Goal: Task Accomplishment & Management: Complete application form

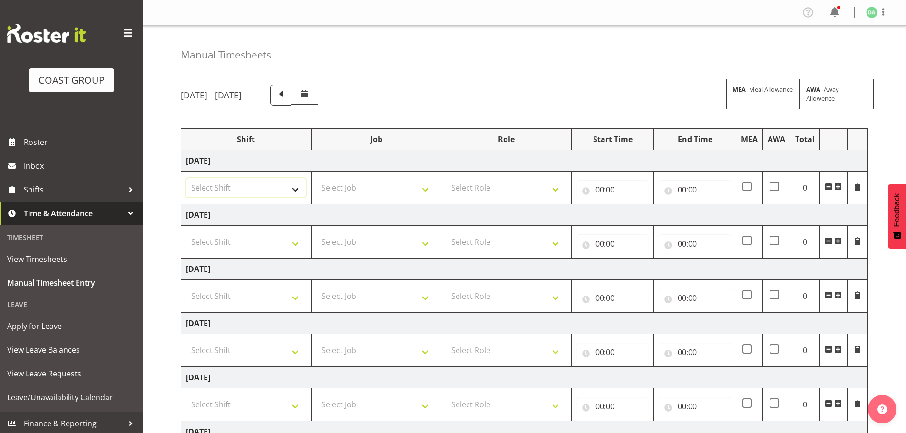
click at [267, 184] on select "Select Shift EHS AKL DESIGN" at bounding box center [246, 187] width 120 height 19
select select "1321"
click at [186, 178] on select "Select Shift EHS AKL DESIGN" at bounding box center [246, 187] width 120 height 19
click at [395, 186] on select "Select Job 1 Carlton Events 1 [PERSON_NAME][GEOGRAPHIC_DATA] 1 [PERSON_NAME][GE…" at bounding box center [376, 187] width 120 height 19
select select "9735"
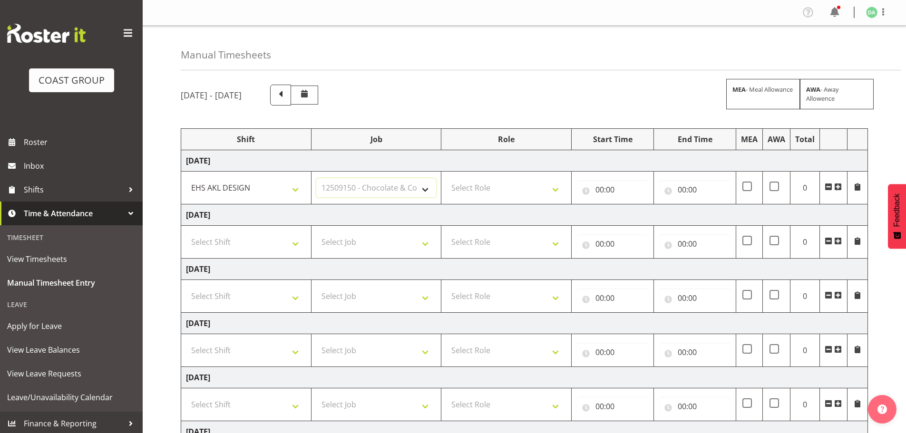
click at [316, 178] on select "Select Job 1 Carlton Events 1 [PERSON_NAME][GEOGRAPHIC_DATA] 1 [PERSON_NAME][GE…" at bounding box center [376, 187] width 120 height 19
click at [837, 188] on span at bounding box center [838, 187] width 8 height 8
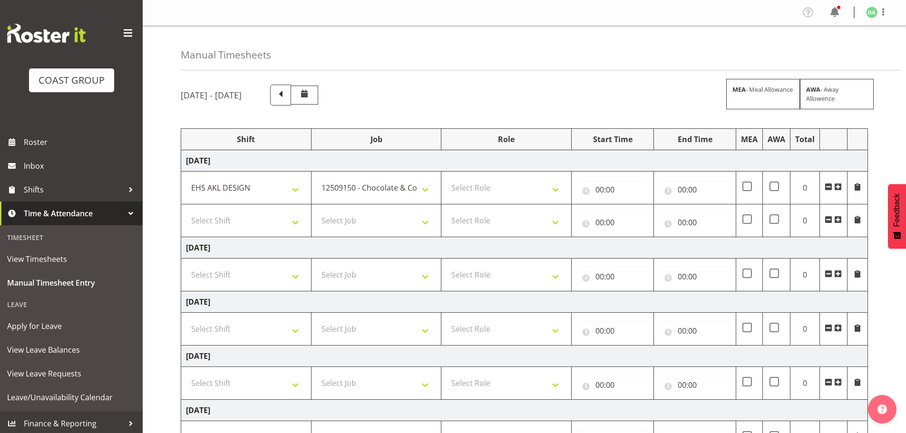
click at [837, 188] on span at bounding box center [838, 187] width 8 height 8
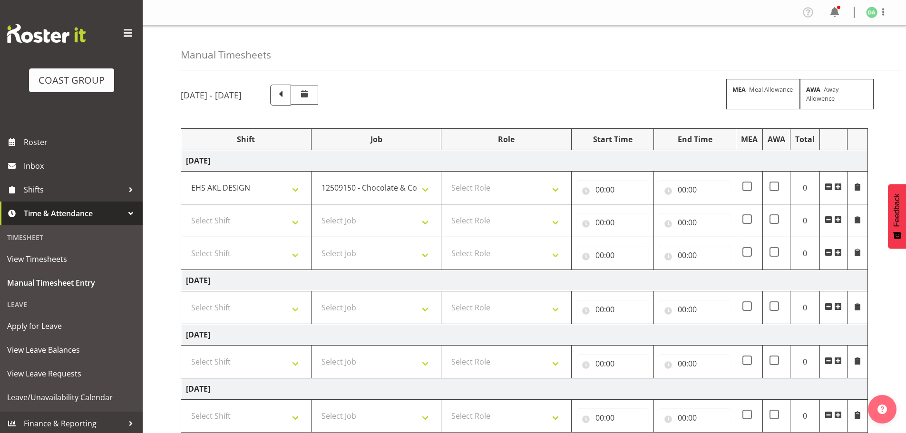
click at [837, 188] on span at bounding box center [838, 187] width 8 height 8
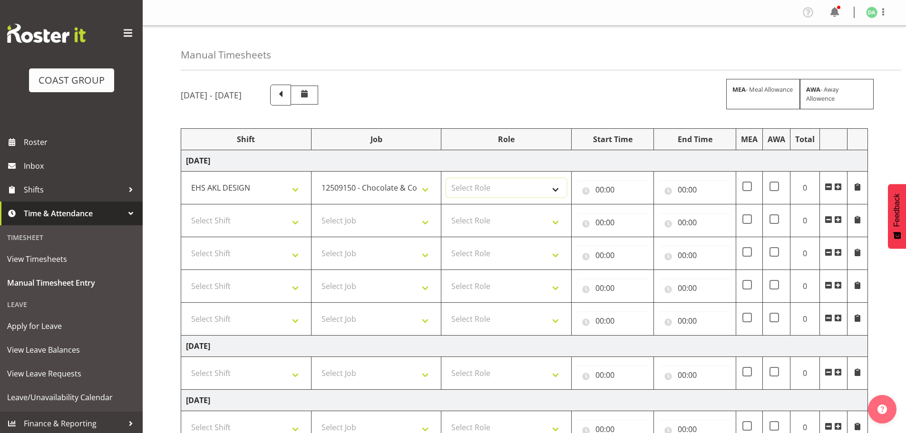
click at [515, 179] on select "Select Role DESIGNER Designer" at bounding box center [506, 187] width 120 height 19
select select "215"
click at [446, 178] on select "Select Role DESIGNER Designer" at bounding box center [506, 187] width 120 height 19
click at [579, 186] on input "00:00" at bounding box center [612, 189] width 72 height 19
click at [638, 213] on select "00 01 02 03 04 05 06 07 08 09 10 11 12 13 14 15 16 17 18 19 20 21 22 23" at bounding box center [641, 214] width 21 height 19
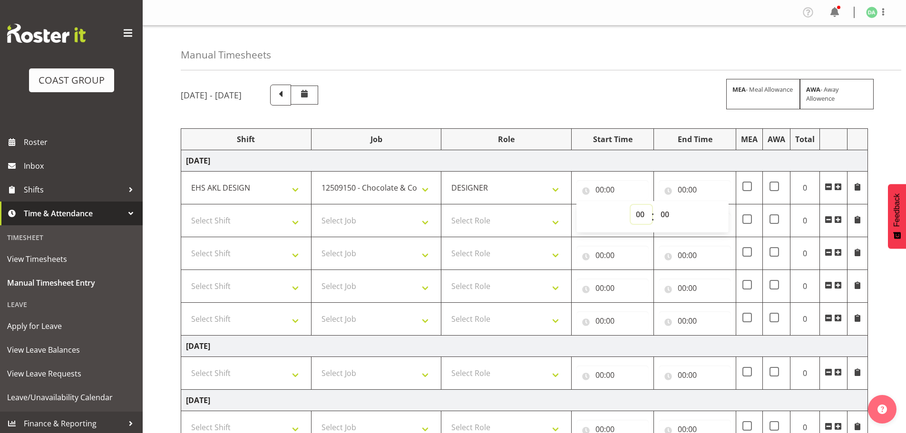
select select "8"
click at [631, 205] on select "00 01 02 03 04 05 06 07 08 09 10 11 12 13 14 15 16 17 18 19 20 21 22 23" at bounding box center [641, 214] width 21 height 19
type input "08:00"
click at [687, 187] on input "00:00" at bounding box center [695, 189] width 72 height 19
drag, startPoint x: 715, startPoint y: 214, endPoint x: 721, endPoint y: 205, distance: 10.3
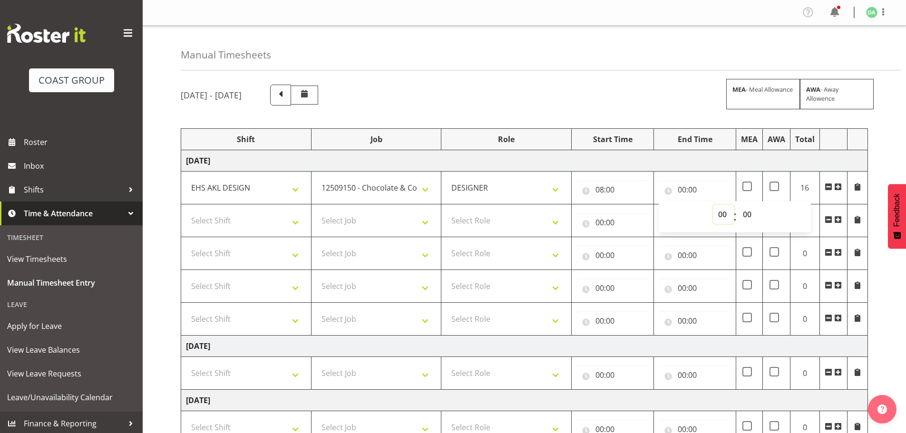
click at [715, 214] on select "00 01 02 03 04 05 06 07 08 09 10 11 12 13 14 15 16 17 18 19 20 21 22 23" at bounding box center [723, 214] width 21 height 19
select select "8"
click at [713, 205] on select "00 01 02 03 04 05 06 07 08 09 10 11 12 13 14 15 16 17 18 19 20 21 22 23" at bounding box center [723, 214] width 21 height 19
type input "08:00"
click at [740, 217] on select "00 01 02 03 04 05 06 07 08 09 10 11 12 13 14 15 16 17 18 19 20 21 22 23 24 25 2…" at bounding box center [748, 214] width 21 height 19
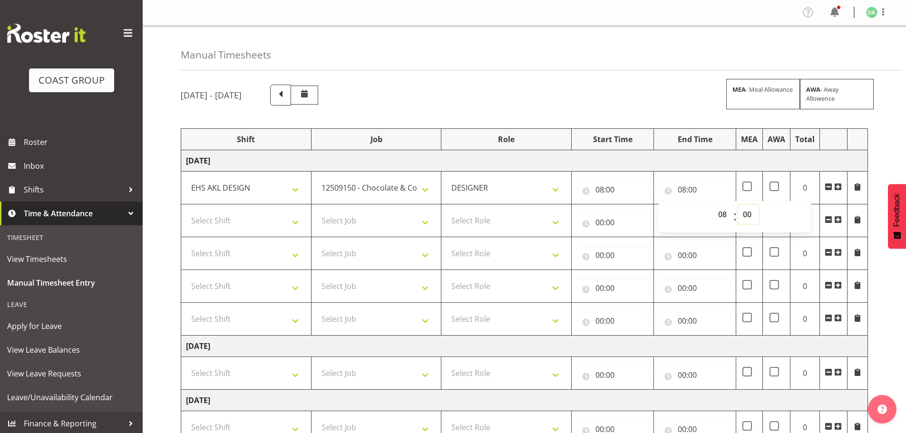
select select "30"
click at [738, 205] on select "00 01 02 03 04 05 06 07 08 09 10 11 12 13 14 15 16 17 18 19 20 21 22 23 24 25 2…" at bounding box center [748, 214] width 21 height 19
type input "08:30"
click at [367, 220] on select "Select Job 1 Carlton Events 1 [PERSON_NAME][GEOGRAPHIC_DATA] 1 [PERSON_NAME][GE…" at bounding box center [376, 220] width 120 height 19
select select "10269"
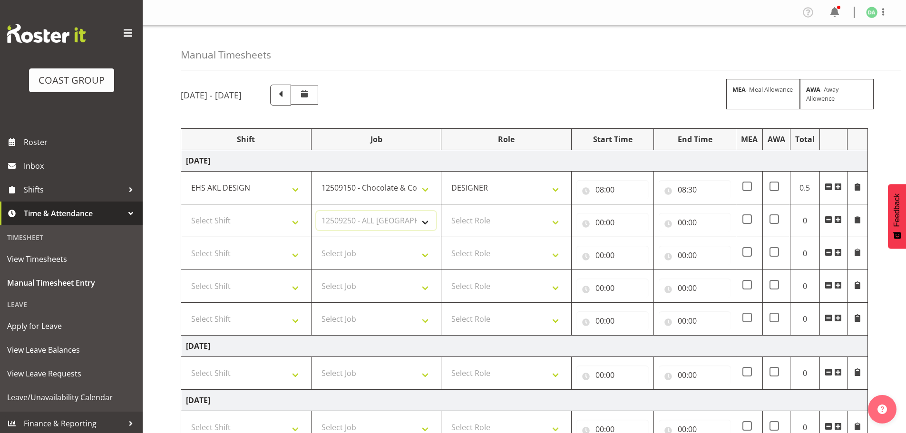
click at [316, 211] on select "Select Job 1 Carlton Events 1 [PERSON_NAME][GEOGRAPHIC_DATA] 1 [PERSON_NAME][GE…" at bounding box center [376, 220] width 120 height 19
click at [288, 216] on select "Select Shift EHS AKL DESIGN" at bounding box center [246, 220] width 120 height 19
click at [285, 229] on select "Select Shift EHS AKL DESIGN" at bounding box center [246, 220] width 120 height 19
click at [293, 228] on select "Select Shift EHS AKL DESIGN" at bounding box center [246, 220] width 120 height 19
select select "1321"
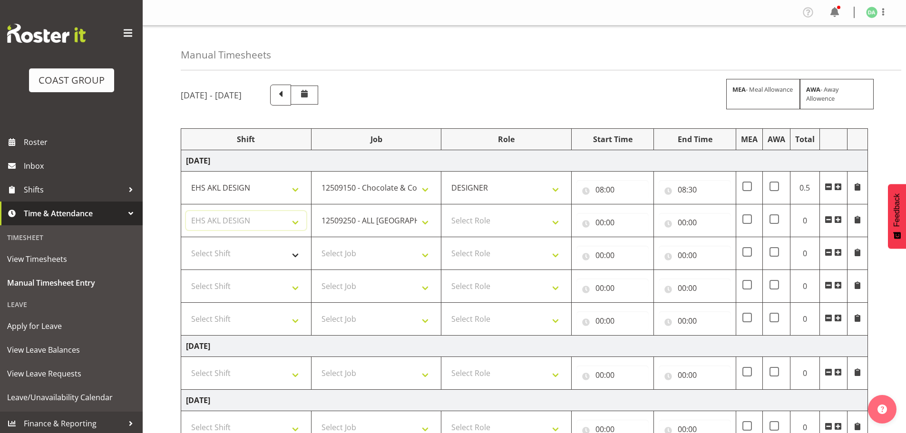
click at [186, 211] on select "Select Shift EHS AKL DESIGN" at bounding box center [246, 220] width 120 height 19
click at [568, 232] on td "Select Role DESIGNER Designer" at bounding box center [506, 221] width 130 height 33
click at [530, 230] on select "Select Role DESIGNER Designer" at bounding box center [506, 220] width 120 height 19
select select "215"
click at [446, 211] on select "Select Role DESIGNER Designer" at bounding box center [506, 220] width 120 height 19
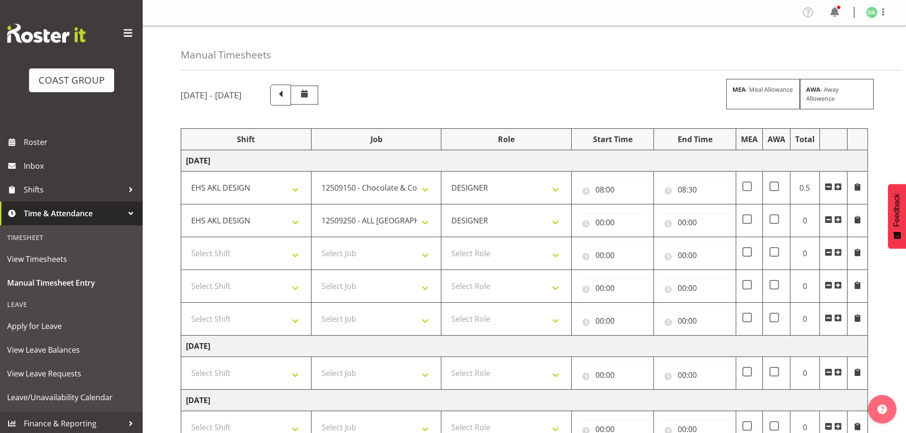
click at [632, 233] on td "00:00 00 01 02 03 04 05 06 07 08 09 10 11 12 13 14 15 16 17 18 19 20 21 22 23 :…" at bounding box center [613, 221] width 82 height 33
click at [626, 226] on input "00:00" at bounding box center [612, 222] width 72 height 19
click at [645, 249] on select "00 01 02 03 04 05 06 07 08 09 10 11 12 13 14 15 16 17 18 19 20 21 22 23" at bounding box center [641, 247] width 21 height 19
select select "8"
click at [631, 238] on select "00 01 02 03 04 05 06 07 08 09 10 11 12 13 14 15 16 17 18 19 20 21 22 23" at bounding box center [641, 247] width 21 height 19
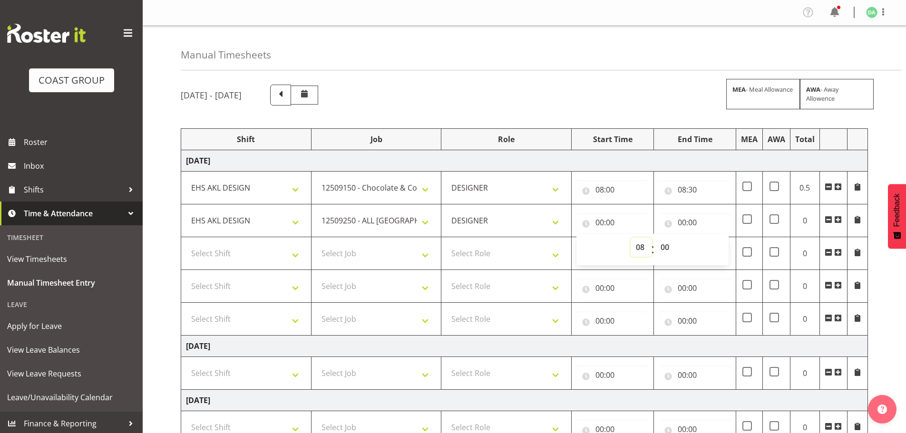
type input "08:00"
click at [667, 246] on select "00 01 02 03 04 05 06 07 08 09 10 11 12 13 14 15 16 17 18 19 20 21 22 23 24 25 2…" at bounding box center [665, 247] width 21 height 19
select select "30"
click at [655, 238] on select "00 01 02 03 04 05 06 07 08 09 10 11 12 13 14 15 16 17 18 19 20 21 22 23 24 25 2…" at bounding box center [665, 247] width 21 height 19
type input "08:30"
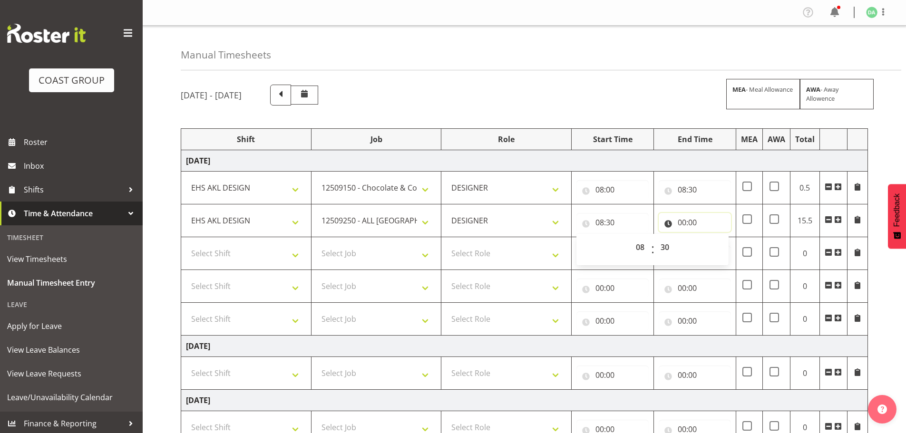
drag, startPoint x: 691, startPoint y: 217, endPoint x: 700, endPoint y: 233, distance: 18.3
click at [691, 218] on input "00:00" at bounding box center [695, 222] width 72 height 19
drag, startPoint x: 721, startPoint y: 250, endPoint x: 721, endPoint y: 238, distance: 11.9
click at [721, 250] on select "00 01 02 03 04 05 06 07 08 09 10 11 12 13 14 15 16 17 18 19 20 21 22 23" at bounding box center [723, 247] width 21 height 19
select select "9"
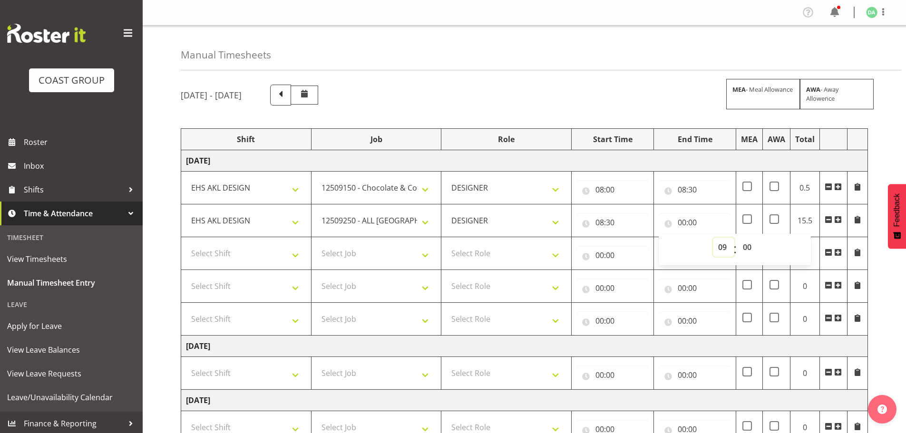
click at [713, 238] on select "00 01 02 03 04 05 06 07 08 09 10 11 12 13 14 15 16 17 18 19 20 21 22 23" at bounding box center [723, 247] width 21 height 19
type input "09:00"
click at [398, 249] on select "Select Job 1 Carlton Events 1 [PERSON_NAME][GEOGRAPHIC_DATA] 1 [PERSON_NAME][GE…" at bounding box center [376, 253] width 120 height 19
select select "9141"
click at [316, 244] on select "Select Job 1 Carlton Events 1 [PERSON_NAME][GEOGRAPHIC_DATA] 1 [PERSON_NAME][GE…" at bounding box center [376, 253] width 120 height 19
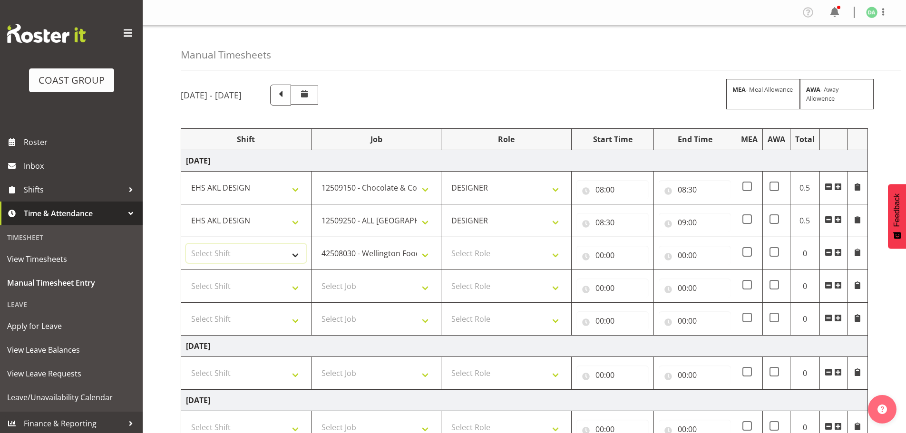
click at [244, 249] on select "Select Shift EHS AKL DESIGN" at bounding box center [246, 253] width 120 height 19
select select "1321"
click at [186, 244] on select "Select Shift EHS AKL DESIGN" at bounding box center [246, 253] width 120 height 19
click at [536, 261] on select "Select Role DESIGNER Designer" at bounding box center [506, 253] width 120 height 19
select select "215"
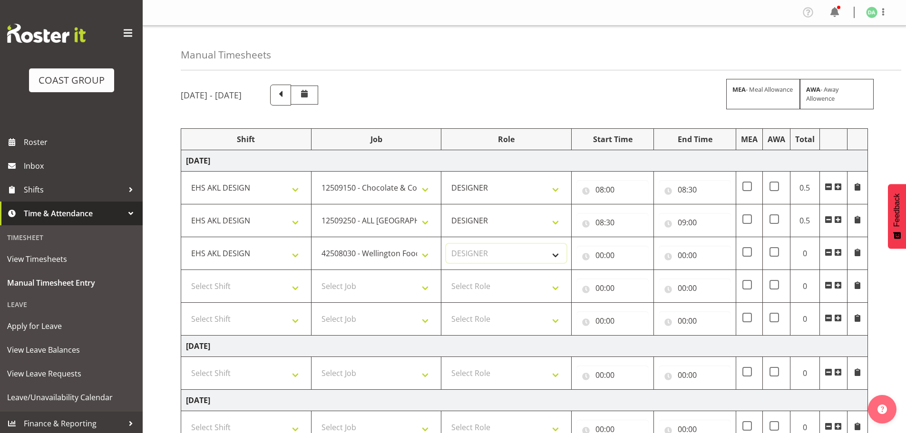
click at [446, 244] on select "Select Role DESIGNER Designer" at bounding box center [506, 253] width 120 height 19
click at [614, 260] on input "00:00" at bounding box center [612, 255] width 72 height 19
click at [641, 279] on select "00 01 02 03 04 05 06 07 08 09 10 11 12 13 14 15 16 17 18 19 20 21 22 23" at bounding box center [641, 280] width 21 height 19
select select "9"
click at [631, 271] on select "00 01 02 03 04 05 06 07 08 09 10 11 12 13 14 15 16 17 18 19 20 21 22 23" at bounding box center [641, 280] width 21 height 19
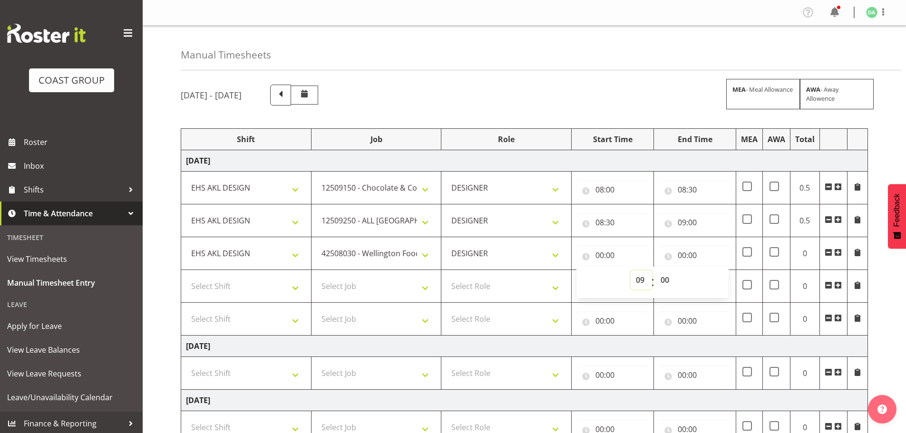
type input "09:00"
drag, startPoint x: 687, startPoint y: 253, endPoint x: 693, endPoint y: 260, distance: 9.4
click at [687, 253] on input "00:00" at bounding box center [695, 255] width 72 height 19
click at [717, 276] on select "00 01 02 03 04 05 06 07 08 09 10 11 12 13 14 15 16 17 18 19 20 21 22 23" at bounding box center [723, 280] width 21 height 19
select select "11"
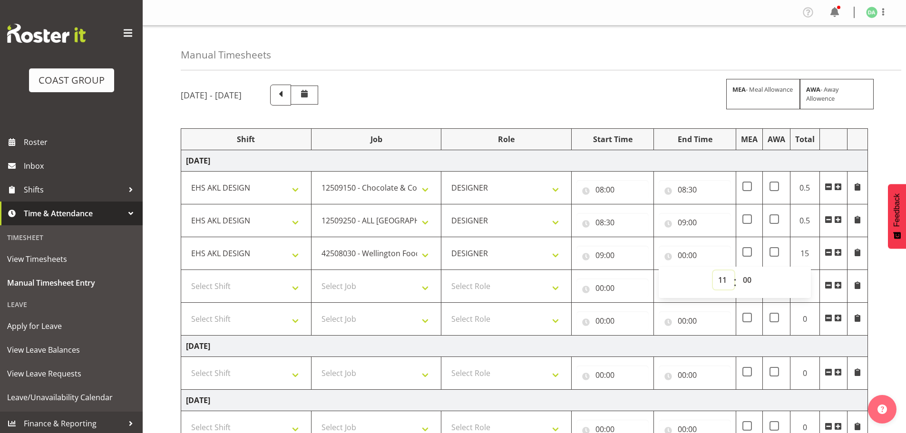
click at [713, 271] on select "00 01 02 03 04 05 06 07 08 09 10 11 12 13 14 15 16 17 18 19 20 21 22 23" at bounding box center [723, 280] width 21 height 19
type input "11:00"
drag, startPoint x: 257, startPoint y: 279, endPoint x: 256, endPoint y: 291, distance: 11.9
click at [257, 279] on select "Select Shift EHS AKL DESIGN" at bounding box center [246, 286] width 120 height 19
select select "1321"
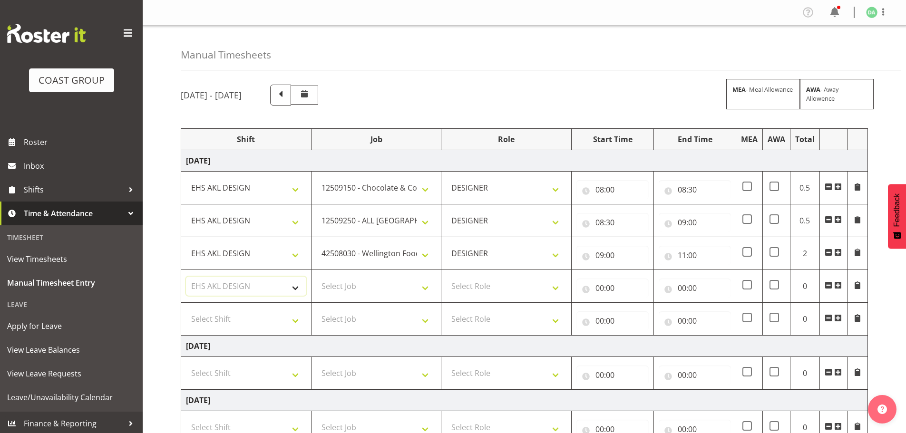
click at [186, 277] on select "Select Shift EHS AKL DESIGN" at bounding box center [246, 286] width 120 height 19
click at [393, 280] on select "Select Job 1 Carlton Events 1 [PERSON_NAME][GEOGRAPHIC_DATA] 1 [PERSON_NAME][GE…" at bounding box center [376, 286] width 120 height 19
click at [383, 285] on select "Select Job 1 Carlton Events 1 [PERSON_NAME][GEOGRAPHIC_DATA] 1 [PERSON_NAME][GE…" at bounding box center [376, 286] width 120 height 19
click at [360, 289] on select "1 Carlton Events 1 [PERSON_NAME] 1 [PERSON_NAME][GEOGRAPHIC_DATA] 1 EHS WAREHOU…" at bounding box center [376, 286] width 120 height 19
select select "8654"
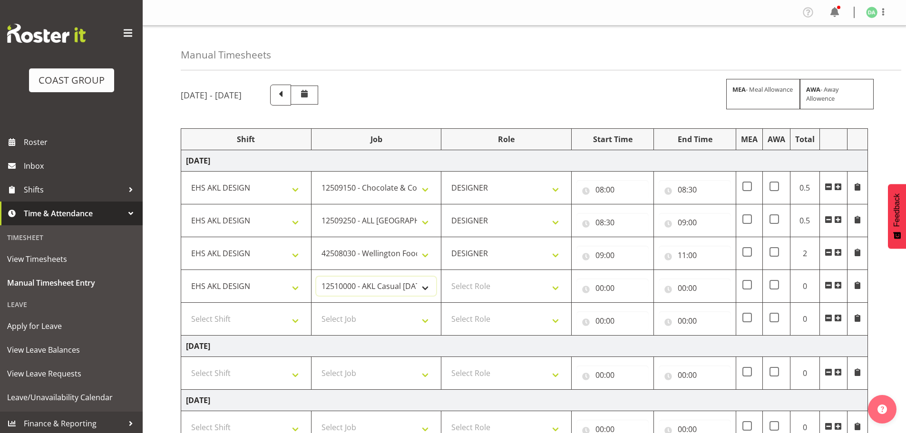
click at [316, 277] on select "1 Carlton Events 1 [PERSON_NAME] 1 [PERSON_NAME][GEOGRAPHIC_DATA] 1 EHS WAREHOU…" at bounding box center [376, 286] width 120 height 19
click at [466, 287] on select "Select Role DESIGNER Designer" at bounding box center [506, 286] width 120 height 19
select select "215"
click at [446, 277] on select "Select Role DESIGNER Designer" at bounding box center [506, 286] width 120 height 19
click at [613, 291] on input "00:00" at bounding box center [612, 288] width 72 height 19
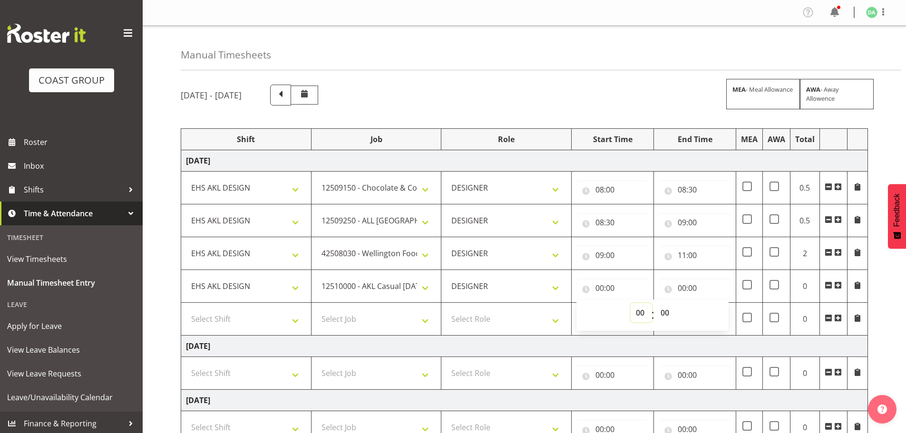
click at [644, 313] on select "00 01 02 03 04 05 06 07 08 09 10 11 12 13 14 15 16 17 18 19 20 21 22 23" at bounding box center [641, 312] width 21 height 19
select select "11"
click at [631, 303] on select "00 01 02 03 04 05 06 07 08 09 10 11 12 13 14 15 16 17 18 19 20 21 22 23" at bounding box center [641, 312] width 21 height 19
type input "11:00"
click at [690, 289] on input "00:00" at bounding box center [695, 288] width 72 height 19
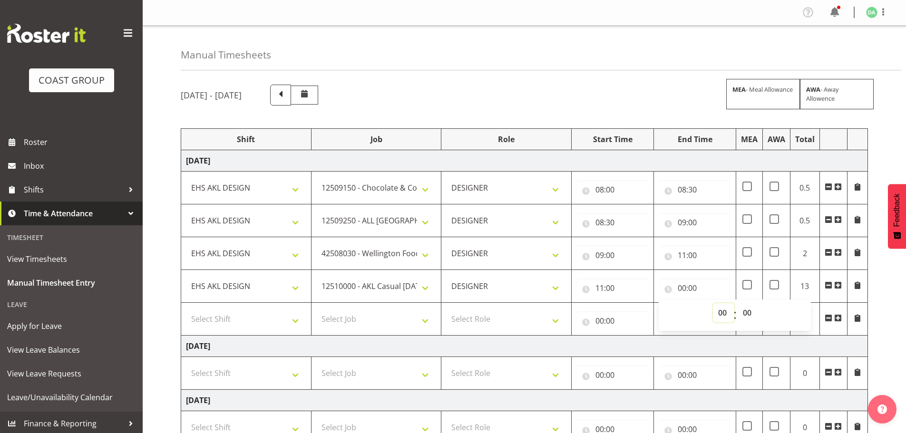
drag, startPoint x: 715, startPoint y: 310, endPoint x: 715, endPoint y: 305, distance: 4.8
click at [715, 311] on select "00 01 02 03 04 05 06 07 08 09 10 11 12 13 14 15 16 17 18 19 20 21 22 23" at bounding box center [723, 312] width 21 height 19
select select "12"
click at [713, 303] on select "00 01 02 03 04 05 06 07 08 09 10 11 12 13 14 15 16 17 18 19 20 21 22 23" at bounding box center [723, 312] width 21 height 19
type input "12:00"
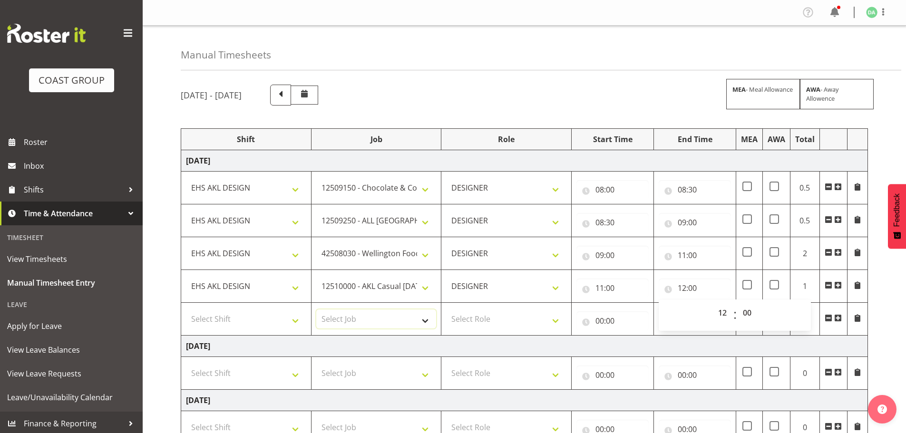
click at [352, 322] on select "Select Job 1 Carlton Events 1 [PERSON_NAME][GEOGRAPHIC_DATA] 1 [PERSON_NAME][GE…" at bounding box center [376, 319] width 120 height 19
select select "10237"
click at [316, 310] on select "Select Job 1 Carlton Events 1 [PERSON_NAME][GEOGRAPHIC_DATA] 1 [PERSON_NAME][GE…" at bounding box center [376, 319] width 120 height 19
click at [353, 316] on select "1 Carlton Events 1 [PERSON_NAME] 1 [PERSON_NAME][GEOGRAPHIC_DATA] 1 EHS WAREHOU…" at bounding box center [376, 319] width 120 height 19
click at [262, 317] on select "Select Shift EHS AKL DESIGN" at bounding box center [246, 319] width 120 height 19
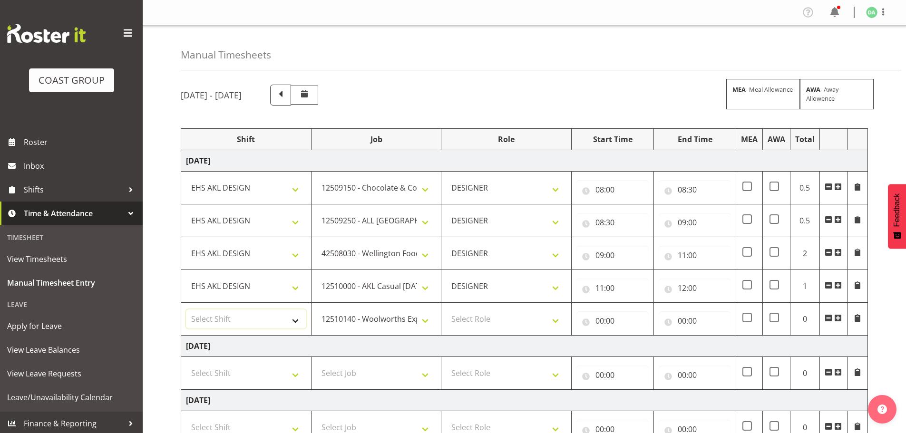
select select "1321"
click at [186, 310] on select "Select Shift EHS AKL DESIGN" at bounding box center [246, 319] width 120 height 19
click at [475, 330] on td "Select Role DESIGNER Designer" at bounding box center [506, 319] width 130 height 33
click at [488, 322] on select "Select Role DESIGNER Designer" at bounding box center [506, 319] width 120 height 19
select select "215"
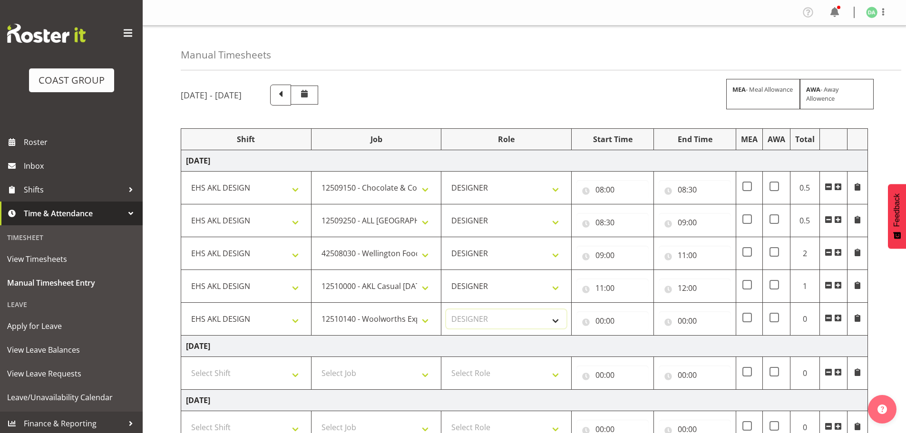
click at [446, 310] on select "Select Role DESIGNER Designer" at bounding box center [506, 319] width 120 height 19
click at [609, 328] on input "00:00" at bounding box center [612, 321] width 72 height 19
click at [638, 338] on select "00 01 02 03 04 05 06 07 08 09 10 11 12 13 14 15 16 17 18 19 20 21 22 23" at bounding box center [641, 345] width 21 height 19
select select "12"
click at [631, 336] on select "00 01 02 03 04 05 06 07 08 09 10 11 12 13 14 15 16 17 18 19 20 21 22 23" at bounding box center [641, 345] width 21 height 19
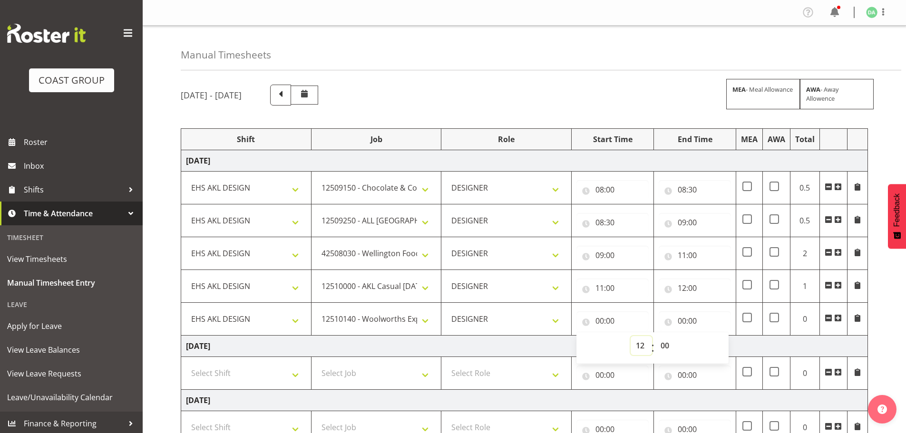
type input "12:00"
click at [686, 315] on input "00:00" at bounding box center [695, 321] width 72 height 19
click at [733, 342] on span ":" at bounding box center [734, 348] width 3 height 24
drag, startPoint x: 732, startPoint y: 342, endPoint x: 725, endPoint y: 342, distance: 7.1
click at [732, 342] on select "00 01 02 03 04 05 06 07 08 09 10 11 12 13 14 15 16 17 18 19 20 21 22 23" at bounding box center [723, 345] width 21 height 19
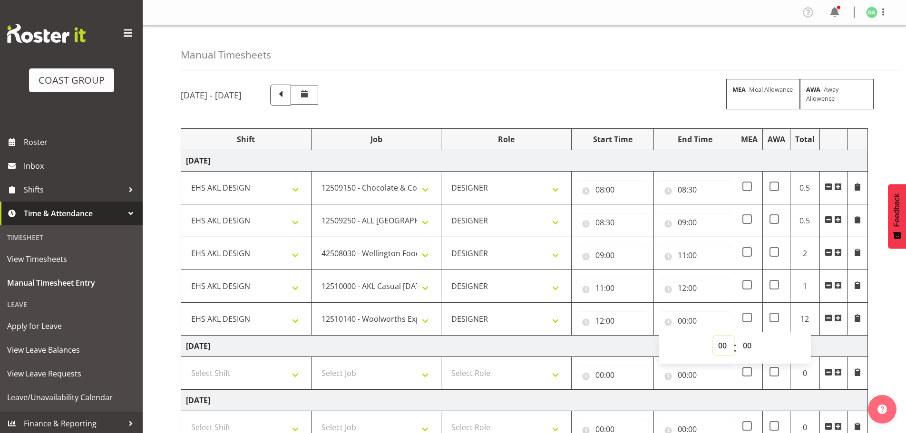
select select "13"
click at [713, 336] on select "00 01 02 03 04 05 06 07 08 09 10 11 12 13 14 15 16 17 18 19 20 21 22 23" at bounding box center [723, 345] width 21 height 19
type input "13:00"
click at [841, 320] on span at bounding box center [838, 318] width 8 height 8
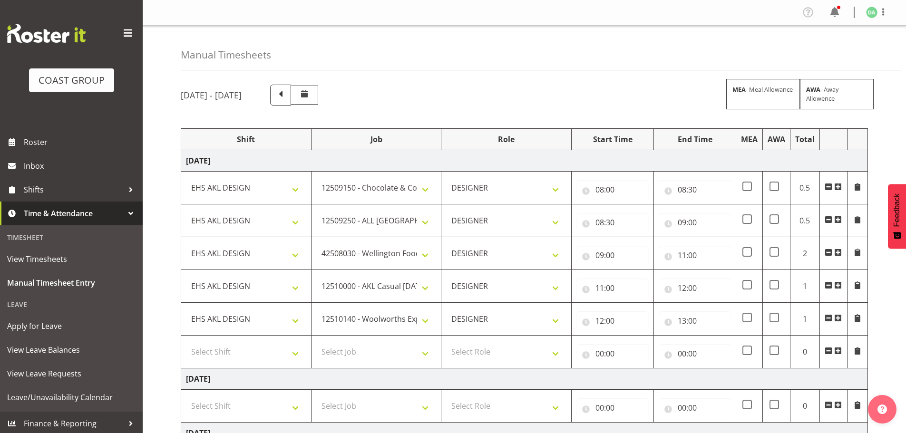
click at [840, 318] on span at bounding box center [838, 318] width 8 height 8
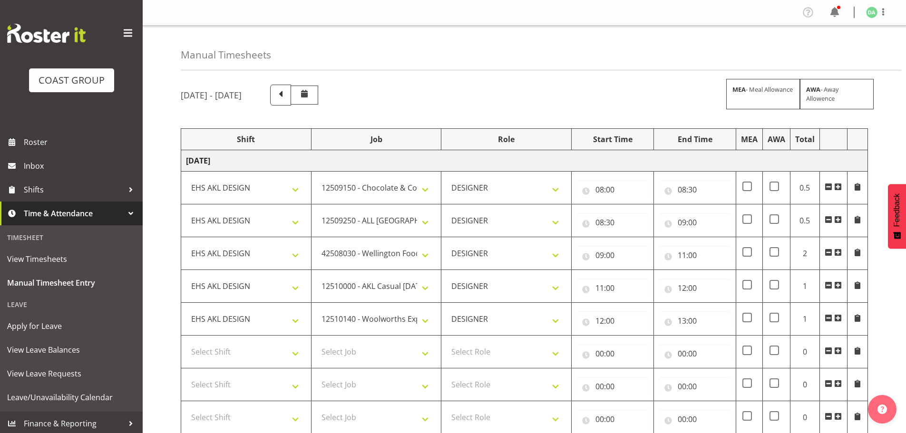
click at [840, 318] on span at bounding box center [838, 318] width 8 height 8
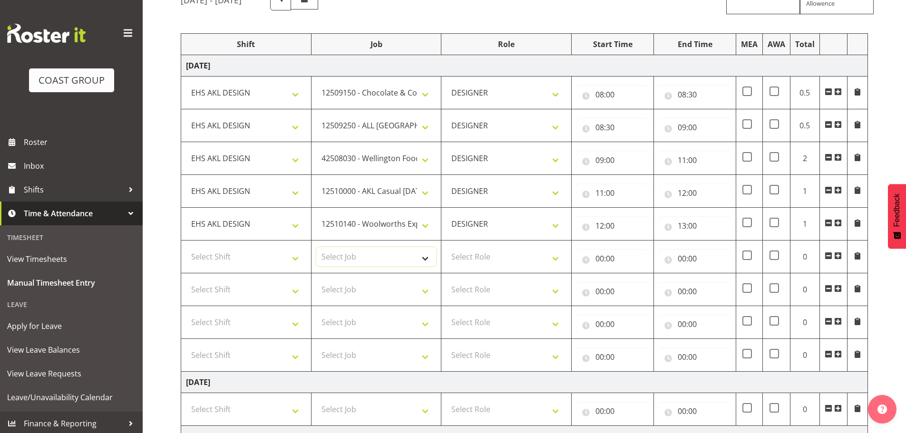
click at [390, 258] on select "Select Job 1 Carlton Events 1 [PERSON_NAME][GEOGRAPHIC_DATA] 1 [PERSON_NAME][GE…" at bounding box center [376, 256] width 120 height 19
select select "9032"
click at [316, 247] on select "Select Job 1 Carlton Events 1 [PERSON_NAME][GEOGRAPHIC_DATA] 1 [PERSON_NAME][GE…" at bounding box center [376, 256] width 120 height 19
click at [270, 258] on select "Select Shift EHS AKL DESIGN" at bounding box center [246, 256] width 120 height 19
select select "1321"
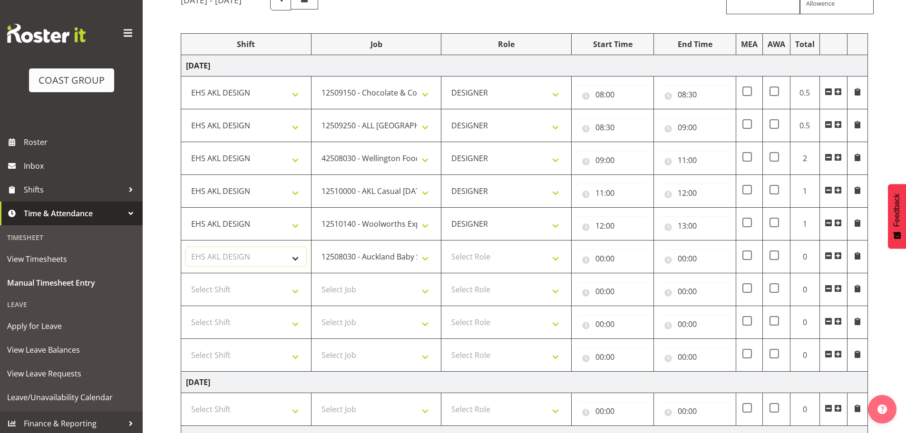
click at [186, 247] on select "Select Shift EHS AKL DESIGN" at bounding box center [246, 256] width 120 height 19
click at [441, 256] on td "Select Role DESIGNER Designer" at bounding box center [506, 257] width 130 height 33
click at [512, 270] on td "Select Role DESIGNER Designer" at bounding box center [506, 257] width 130 height 33
drag, startPoint x: 520, startPoint y: 260, endPoint x: 520, endPoint y: 265, distance: 5.2
click at [520, 260] on select "Select Role DESIGNER Designer" at bounding box center [506, 256] width 120 height 19
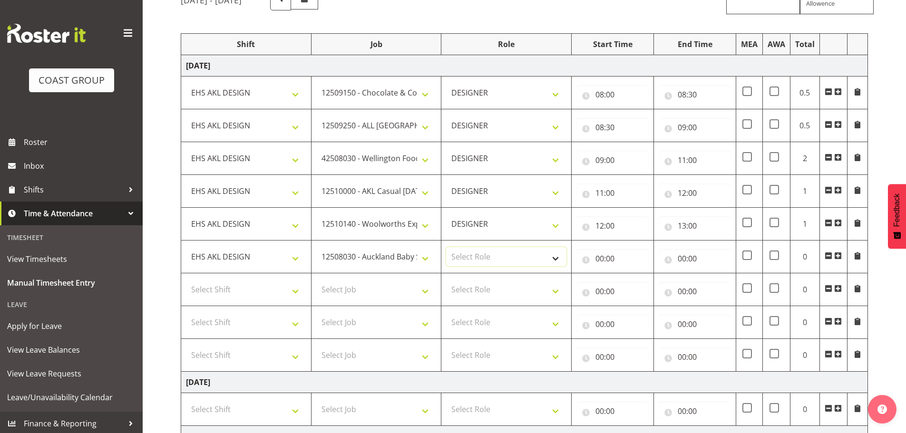
select select "215"
click at [446, 247] on select "Select Role DESIGNER Designer" at bounding box center [506, 256] width 120 height 19
click at [627, 253] on input "00:00" at bounding box center [612, 258] width 72 height 19
click at [639, 280] on select "00 01 02 03 04 05 06 07 08 09 10 11 12 13 14 15 16 17 18 19 20 21 22 23" at bounding box center [641, 283] width 21 height 19
select select "13"
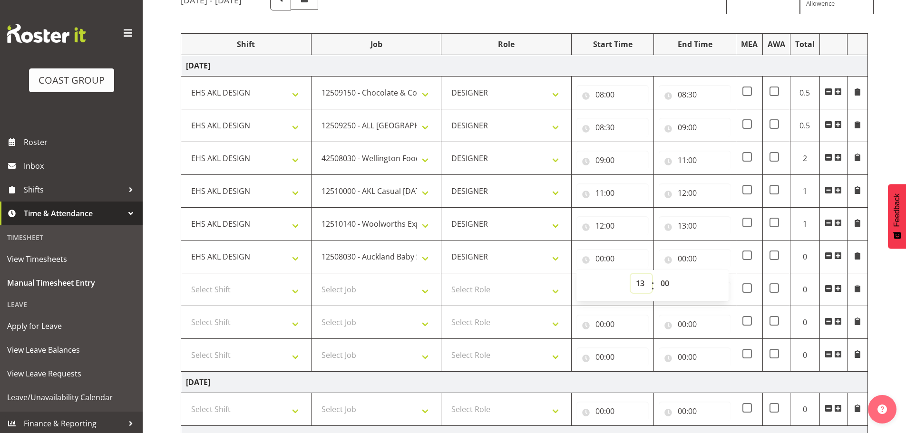
click at [631, 274] on select "00 01 02 03 04 05 06 07 08 09 10 11 12 13 14 15 16 17 18 19 20 21 22 23" at bounding box center [641, 283] width 21 height 19
type input "13:00"
drag, startPoint x: 681, startPoint y: 241, endPoint x: 683, endPoint y: 253, distance: 12.0
click at [681, 244] on td "00:00 00 01 02 03 04 05 06 07 08 09 10 11 12 13 14 15 16 17 18 19 20 21 22 23 :…" at bounding box center [695, 257] width 82 height 33
click at [683, 253] on input "00:00" at bounding box center [695, 258] width 72 height 19
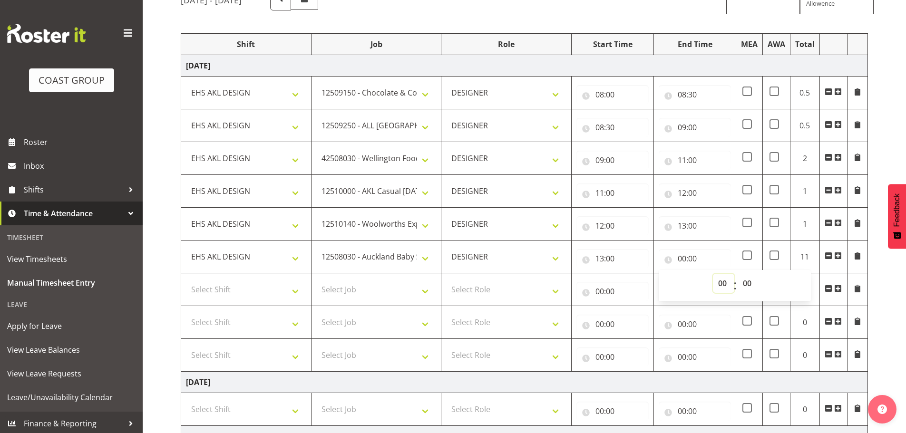
click at [719, 276] on select "00 01 02 03 04 05 06 07 08 09 10 11 12 13 14 15 16 17 18 19 20 21 22 23" at bounding box center [723, 283] width 21 height 19
select select "13"
click at [713, 274] on select "00 01 02 03 04 05 06 07 08 09 10 11 12 13 14 15 16 17 18 19 20 21 22 23" at bounding box center [723, 283] width 21 height 19
type input "13:00"
click at [754, 287] on select "00 01 02 03 04 05 06 07 08 09 10 11 12 13 14 15 16 17 18 19 20 21 22 23 24 25 2…" at bounding box center [748, 283] width 21 height 19
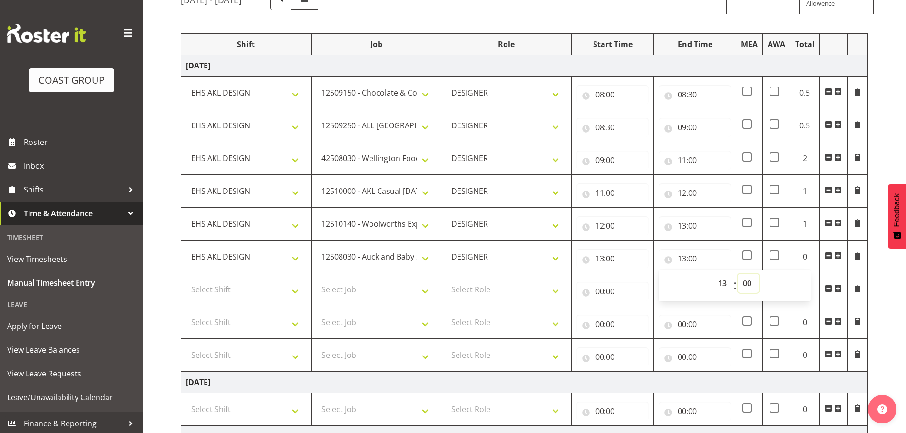
select select "45"
click at [738, 274] on select "00 01 02 03 04 05 06 07 08 09 10 11 12 13 14 15 16 17 18 19 20 21 22 23 24 25 2…" at bounding box center [748, 283] width 21 height 19
type input "13:45"
drag, startPoint x: 238, startPoint y: 283, endPoint x: 246, endPoint y: 298, distance: 16.8
click at [238, 283] on select "Select Shift EHS AKL DESIGN" at bounding box center [246, 289] width 120 height 19
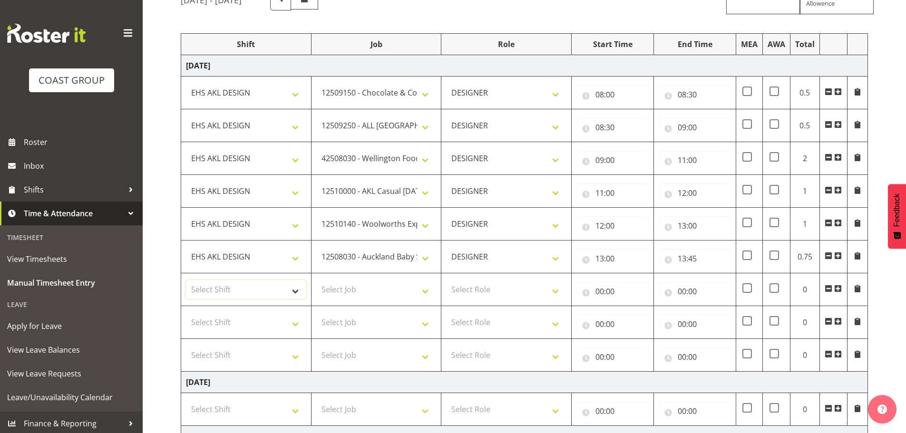
select select "1321"
click at [186, 280] on select "Select Shift EHS AKL DESIGN" at bounding box center [246, 289] width 120 height 19
click at [399, 286] on select "Select Job 1 Carlton Events 1 [PERSON_NAME][GEOGRAPHIC_DATA] 1 [PERSON_NAME][GE…" at bounding box center [376, 289] width 120 height 19
click at [406, 298] on select "Select Job 1 Carlton Events 1 [PERSON_NAME][GEOGRAPHIC_DATA] 1 [PERSON_NAME][GE…" at bounding box center [376, 289] width 120 height 19
click at [387, 290] on select "Select Job 1 Carlton Events 1 [PERSON_NAME][GEOGRAPHIC_DATA] 1 [PERSON_NAME][GE…" at bounding box center [376, 289] width 120 height 19
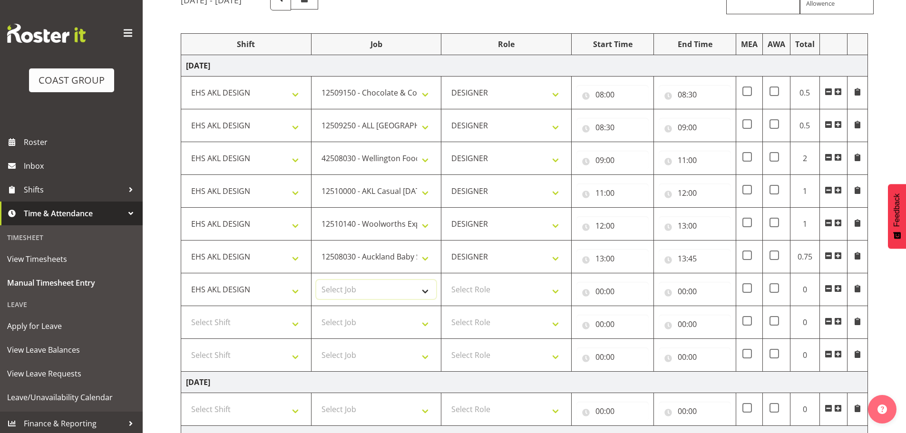
select select "10269"
click at [316, 280] on select "Select Job 1 Carlton Events 1 [PERSON_NAME][GEOGRAPHIC_DATA] 1 [PERSON_NAME][GE…" at bounding box center [376, 289] width 120 height 19
click at [512, 278] on td "Select Role DESIGNER Designer" at bounding box center [506, 289] width 130 height 33
click at [510, 288] on select "Select Role DESIGNER Designer" at bounding box center [506, 289] width 120 height 19
select select "215"
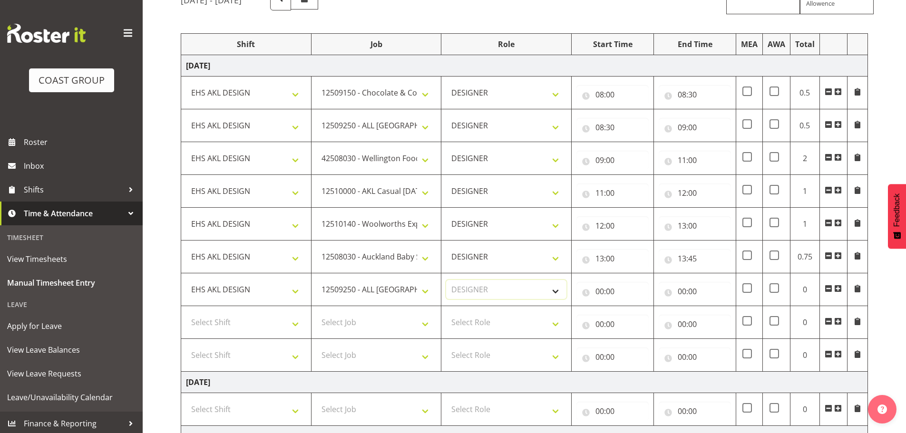
click at [446, 280] on select "Select Role DESIGNER Designer" at bounding box center [506, 289] width 120 height 19
drag, startPoint x: 616, startPoint y: 287, endPoint x: 624, endPoint y: 295, distance: 11.1
click at [617, 287] on input "00:00" at bounding box center [612, 291] width 72 height 19
drag, startPoint x: 631, startPoint y: 314, endPoint x: 634, endPoint y: 308, distance: 6.2
click at [631, 314] on select "00 01 02 03 04 05 06 07 08 09 10 11 12 13 14 15 16 17 18 19 20 21 22 23" at bounding box center [641, 316] width 21 height 19
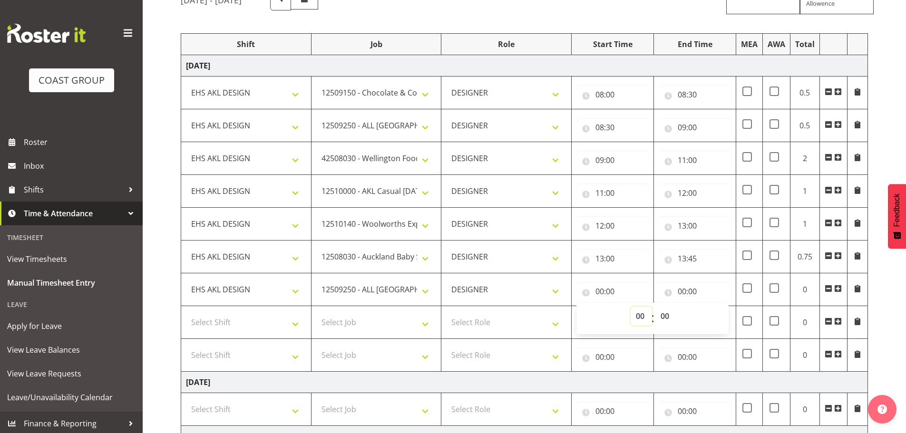
select select "13"
click at [631, 307] on select "00 01 02 03 04 05 06 07 08 09 10 11 12 13 14 15 16 17 18 19 20 21 22 23" at bounding box center [641, 316] width 21 height 19
type input "13:00"
drag, startPoint x: 663, startPoint y: 316, endPoint x: 664, endPoint y: 309, distance: 7.3
click at [663, 316] on select "00 01 02 03 04 05 06 07 08 09 10 11 12 13 14 15 16 17 18 19 20 21 22 23 24 25 2…" at bounding box center [665, 316] width 21 height 19
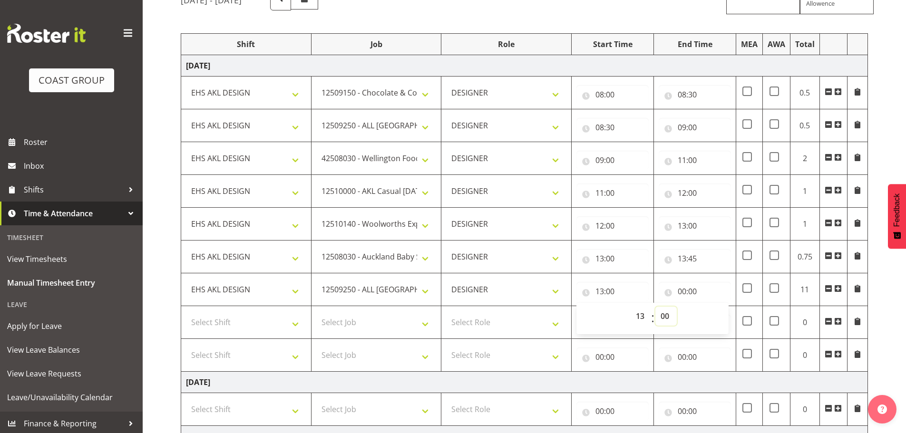
select select "45"
click at [655, 307] on select "00 01 02 03 04 05 06 07 08 09 10 11 12 13 14 15 16 17 18 19 20 21 22 23 24 25 2…" at bounding box center [665, 316] width 21 height 19
type input "13:45"
click at [693, 288] on input "00:00" at bounding box center [695, 291] width 72 height 19
click at [718, 315] on select "00 01 02 03 04 05 06 07 08 09 10 11 12 13 14 15 16 17 18 19 20 21 22 23" at bounding box center [723, 316] width 21 height 19
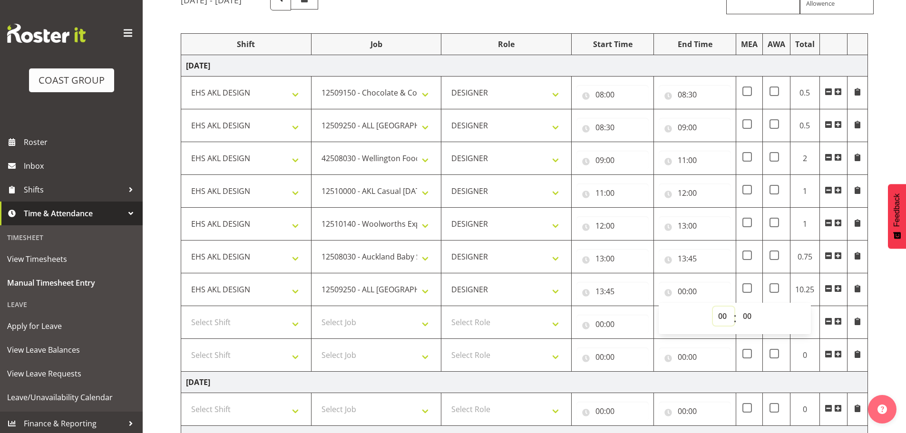
select select "17"
click at [713, 307] on select "00 01 02 03 04 05 06 07 08 09 10 11 12 13 14 15 16 17 18 19 20 21 22 23" at bounding box center [723, 316] width 21 height 19
type input "17:00"
click at [877, 303] on div "[DATE] - [DATE] MEA - Meal Allowance AWA - Away Allowence Shift Job Role Start …" at bounding box center [543, 366] width 725 height 768
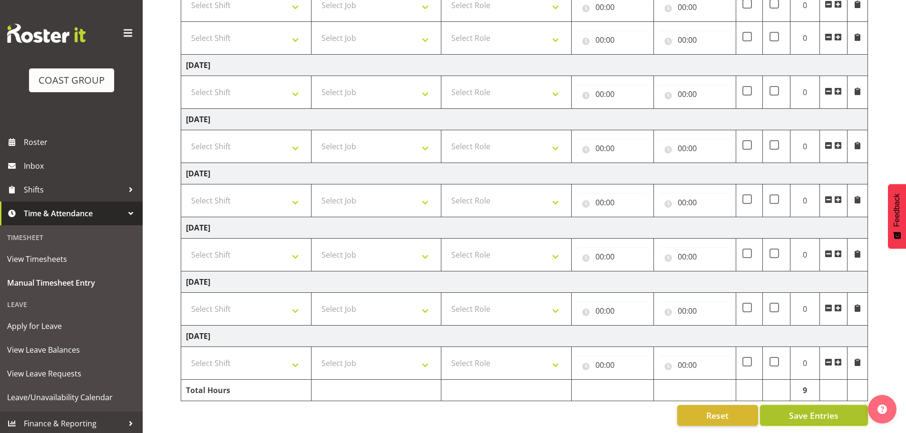
click at [807, 410] on span "Save Entries" at bounding box center [813, 416] width 49 height 12
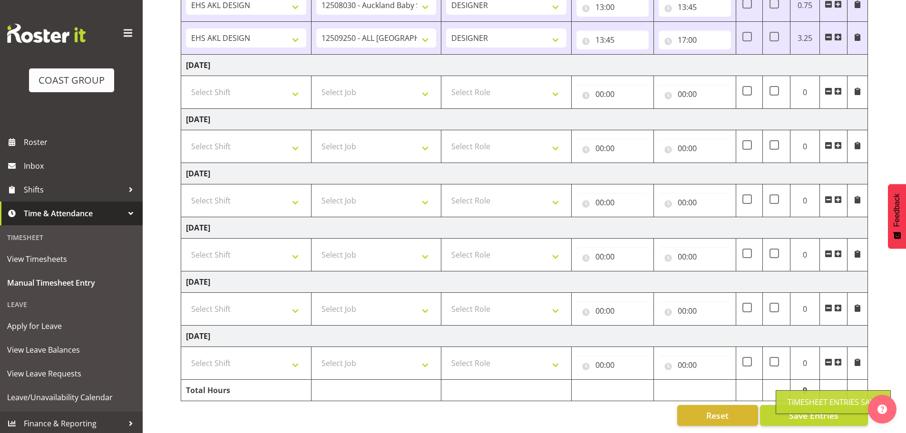
scroll to position [354, 0]
